Goal: Task Accomplishment & Management: Manage account settings

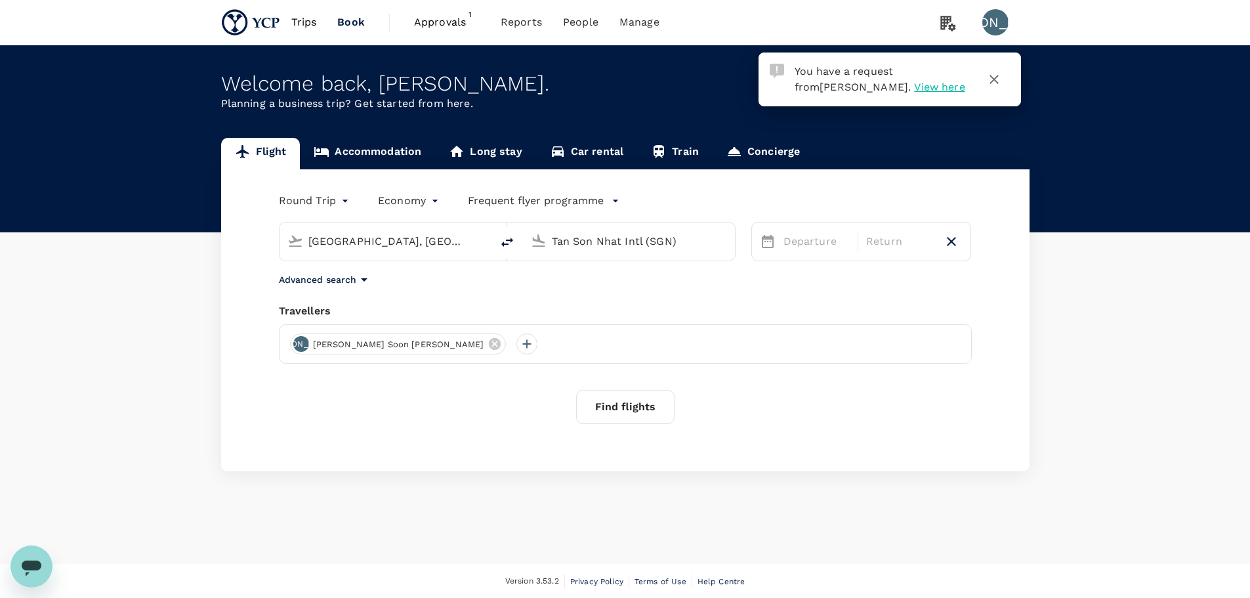
drag, startPoint x: 449, startPoint y: 24, endPoint x: 454, endPoint y: 29, distance: 7.4
click at [449, 22] on span "Approvals" at bounding box center [447, 22] width 66 height 16
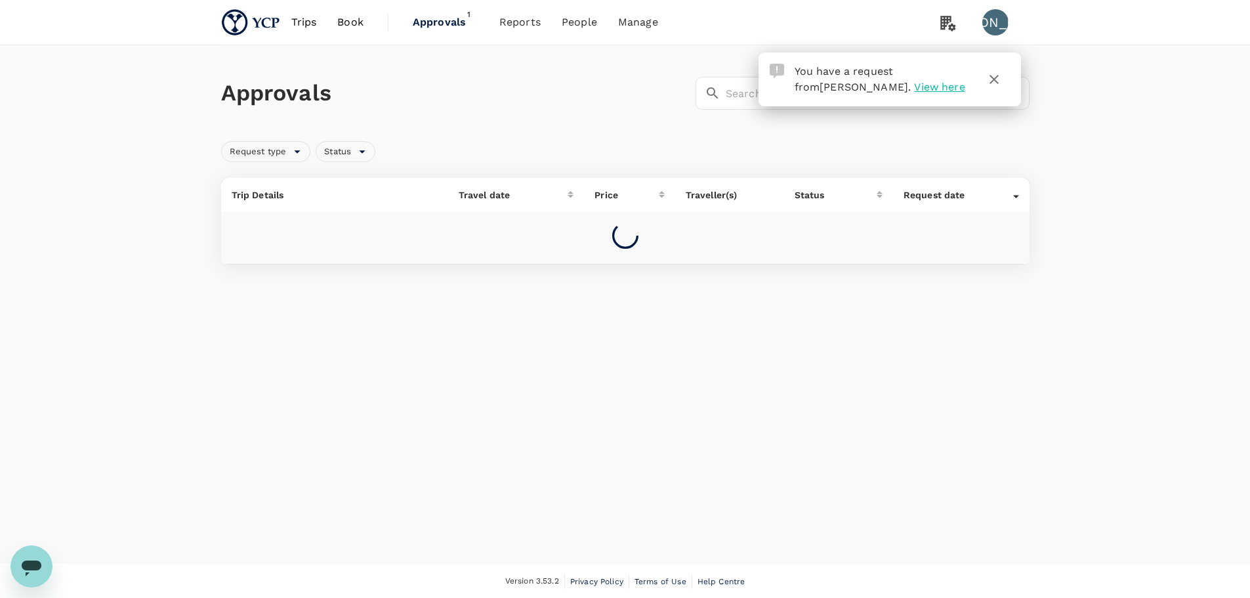
click at [999, 75] on icon "button" at bounding box center [994, 79] width 16 height 16
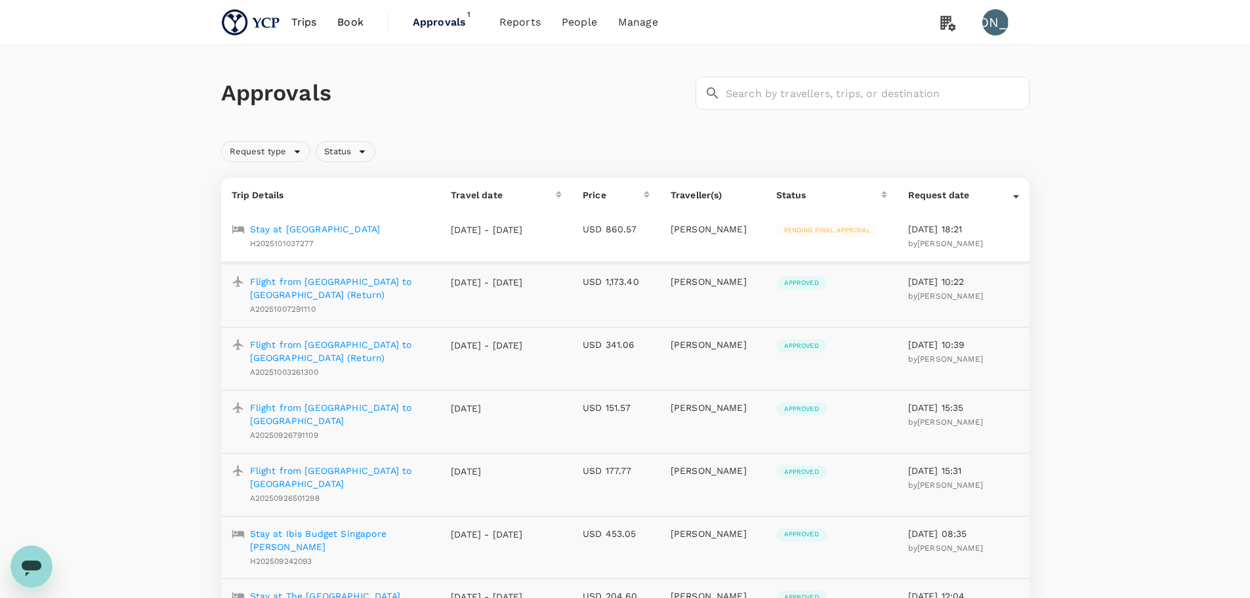
click at [348, 229] on p "Stay at [GEOGRAPHIC_DATA]" at bounding box center [315, 228] width 131 height 13
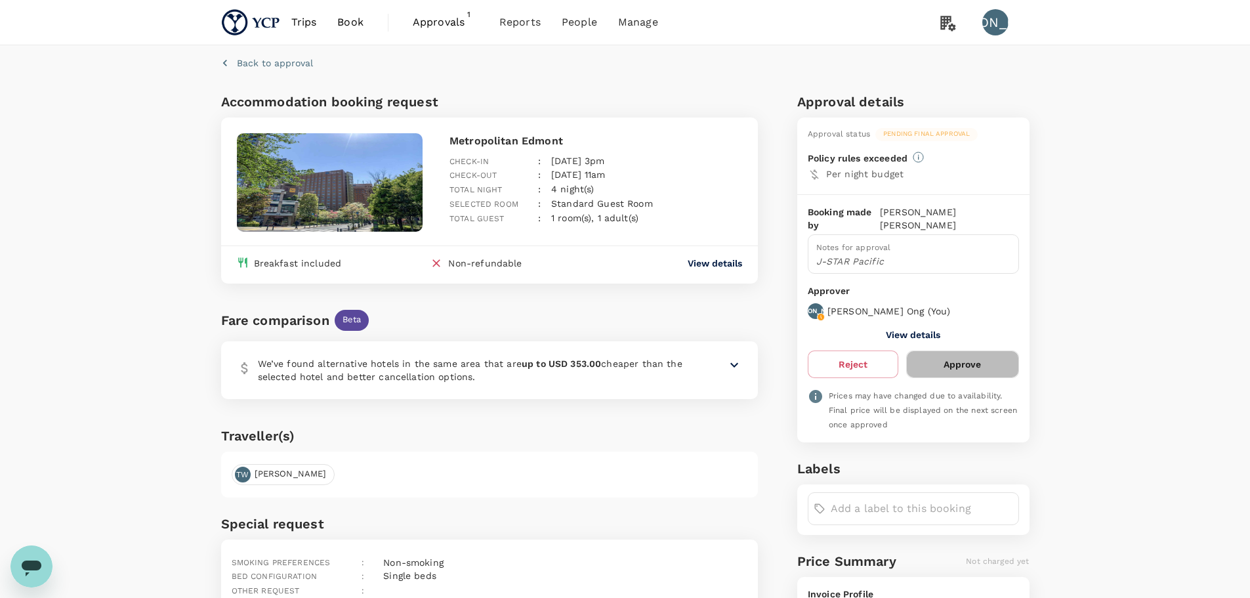
click at [990, 353] on button "Approve" at bounding box center [962, 364] width 112 height 28
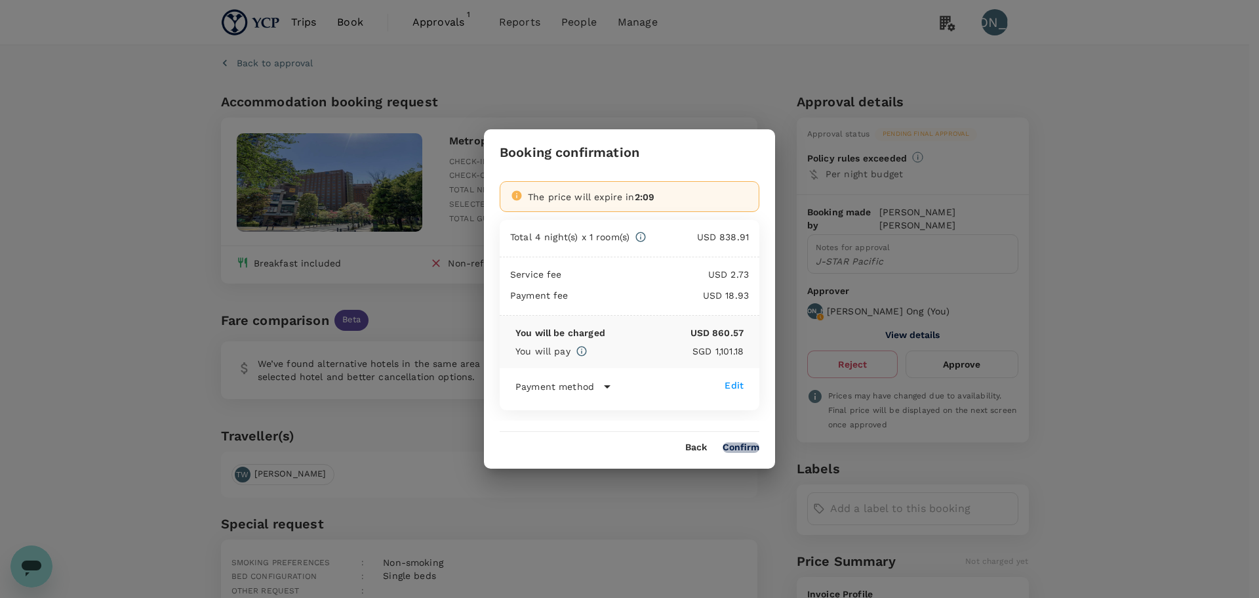
click at [746, 442] on button "Confirm" at bounding box center [741, 447] width 37 height 10
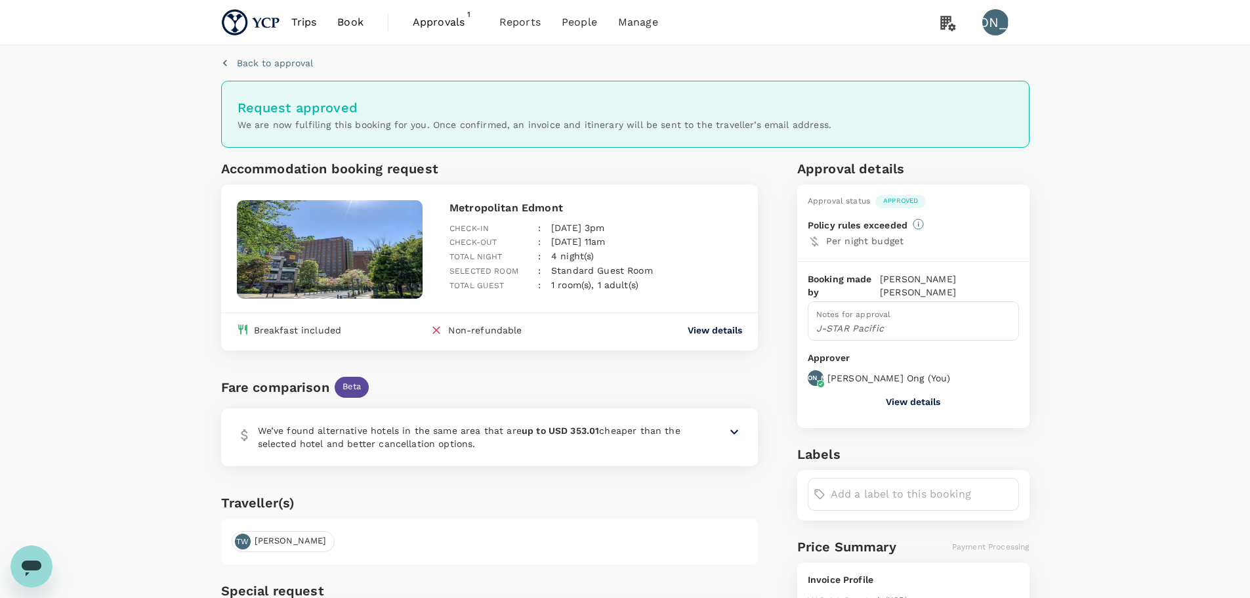
click at [491, 208] on p "Metropolitan Edmont" at bounding box center [595, 208] width 293 height 16
click at [361, 256] on img at bounding box center [330, 249] width 186 height 98
